Goal: Task Accomplishment & Management: Use online tool/utility

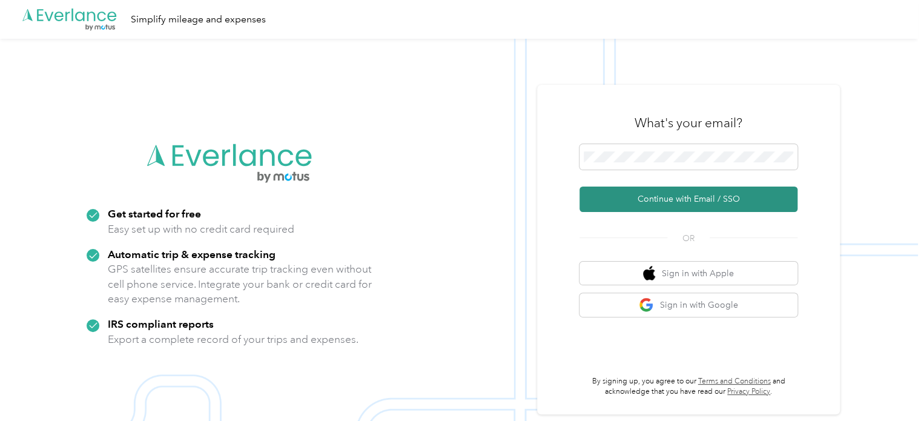
click at [683, 204] on button "Continue with Email / SSO" at bounding box center [688, 198] width 218 height 25
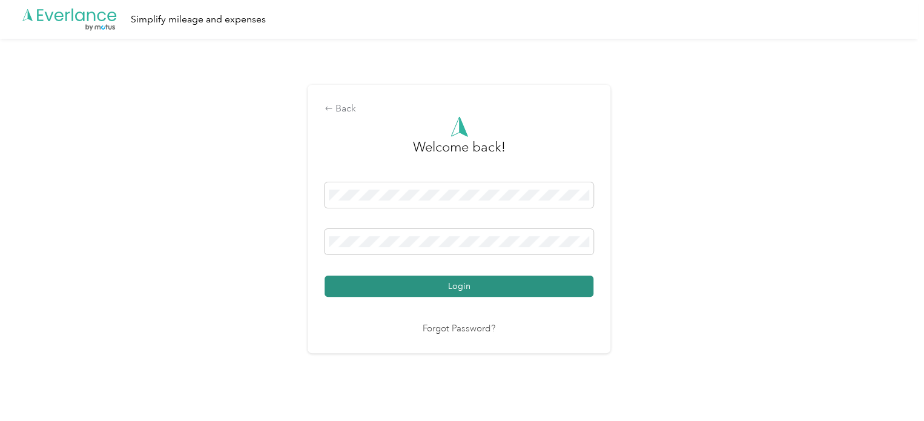
click at [472, 283] on button "Login" at bounding box center [459, 285] width 269 height 21
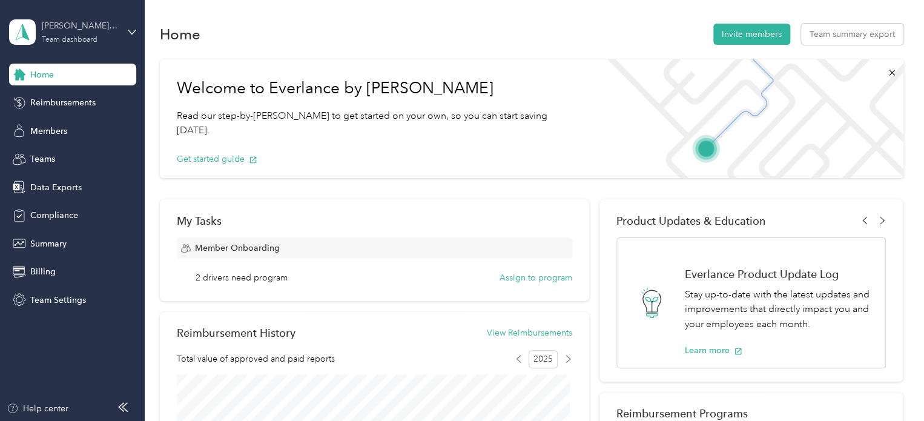
click at [105, 31] on div "[PERSON_NAME] - [GEOGRAPHIC_DATA] Crossmark Apple/Inmar" at bounding box center [80, 25] width 76 height 13
click at [59, 99] on div "Team dashboard" at bounding box center [52, 97] width 67 height 13
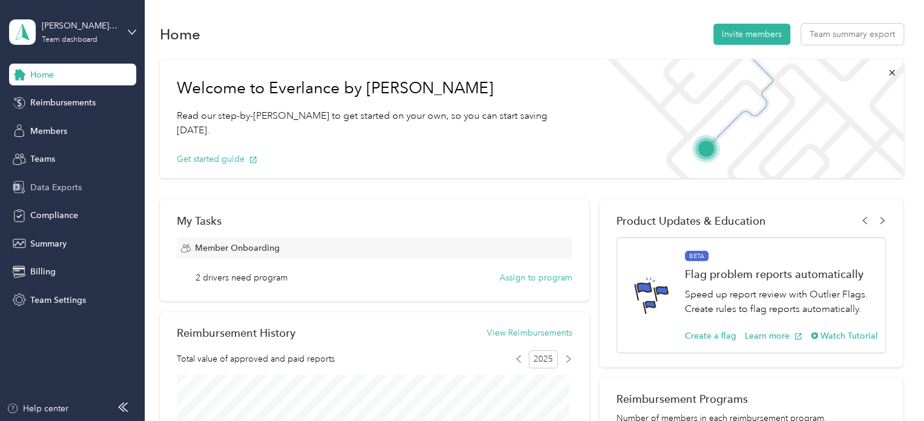
click at [65, 185] on span "Data Exports" at bounding box center [55, 187] width 51 height 13
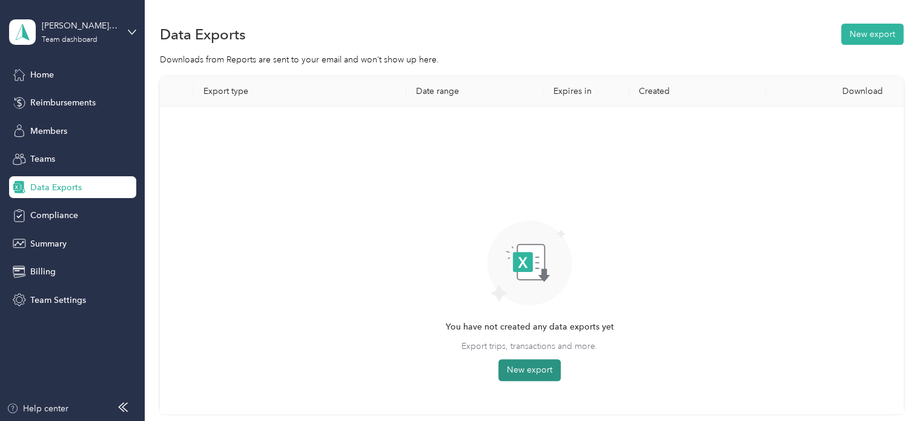
click at [534, 370] on button "New export" at bounding box center [529, 370] width 62 height 22
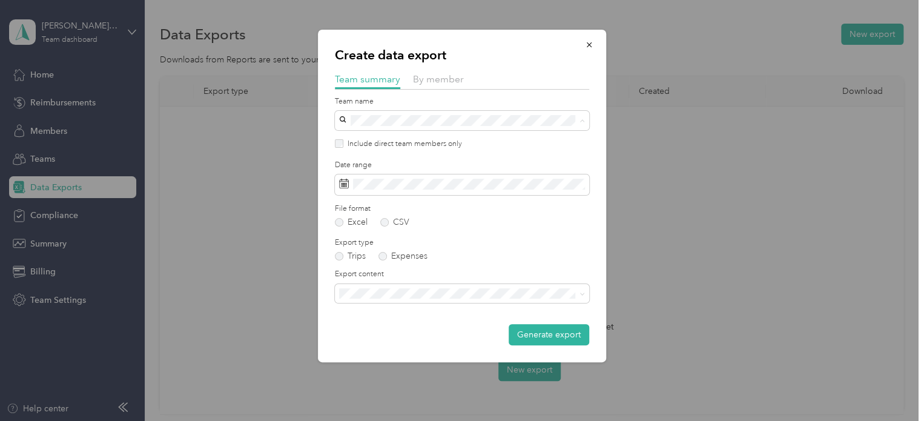
click at [523, 139] on div "[PERSON_NAME] - [GEOGRAPHIC_DATA] Crossmark Apple/Inmar [EMAIL_ADDRESS][DOMAIN_…" at bounding box center [454, 155] width 223 height 41
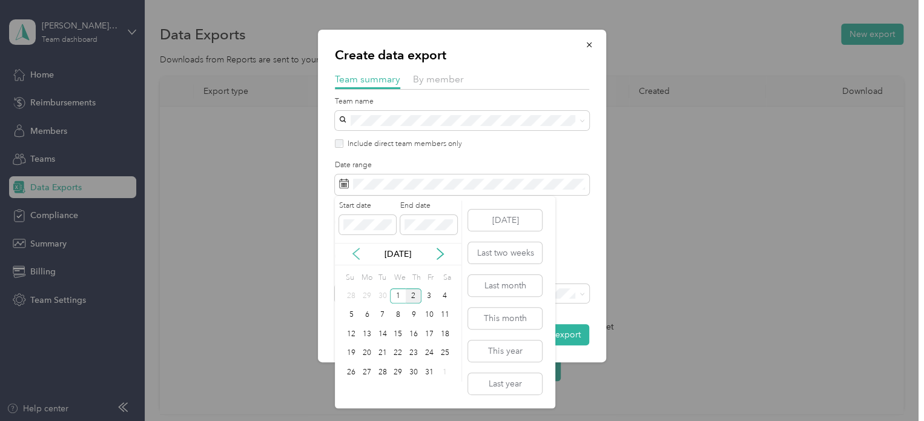
click at [355, 254] on icon at bounding box center [356, 254] width 12 height 12
drag, startPoint x: 364, startPoint y: 292, endPoint x: 397, endPoint y: 283, distance: 34.1
click at [365, 292] on div "1" at bounding box center [367, 295] width 16 height 15
click at [377, 372] on div "30" at bounding box center [383, 371] width 16 height 15
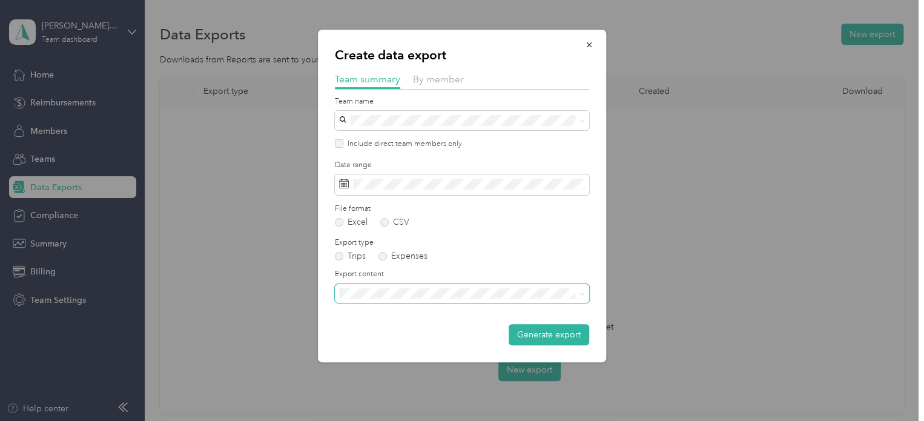
click at [583, 292] on icon at bounding box center [581, 293] width 5 height 5
click at [397, 338] on li "Summary and full trips list" at bounding box center [462, 332] width 254 height 21
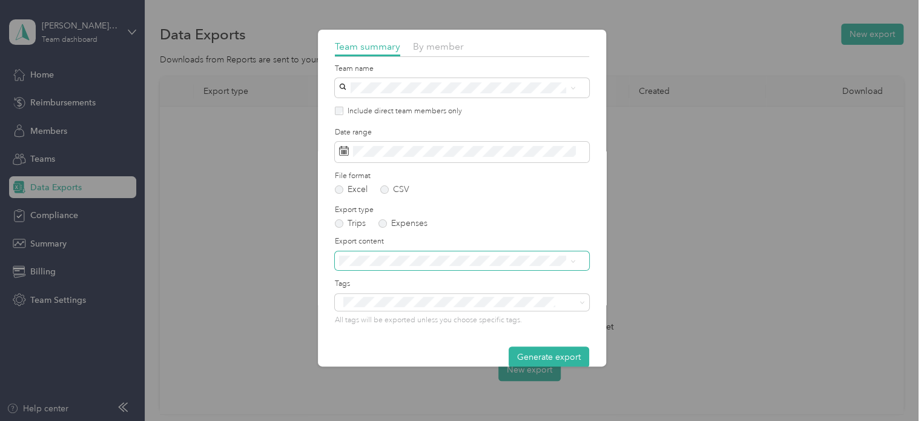
scroll to position [51, 0]
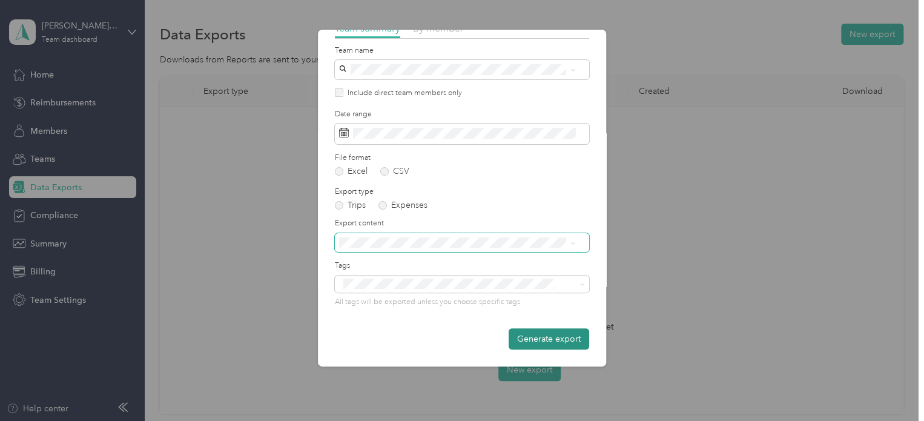
click at [545, 336] on button "Generate export" at bounding box center [549, 338] width 81 height 21
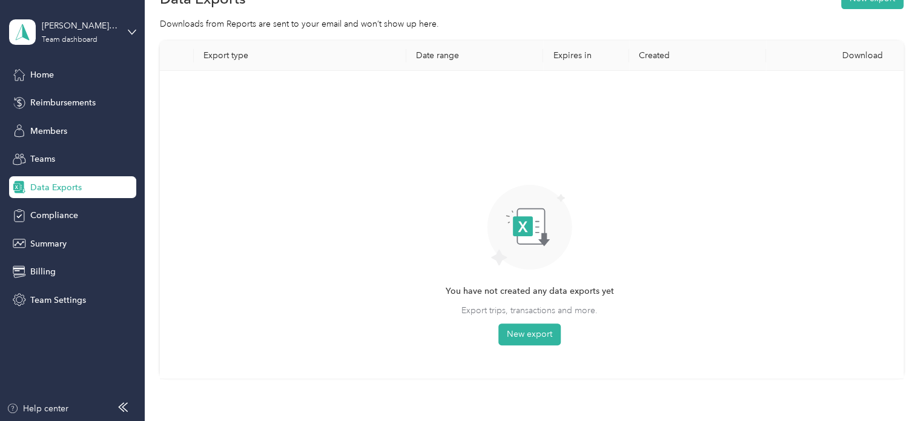
scroll to position [0, 0]
